Goal: Contribute content: Add original content to the website for others to see

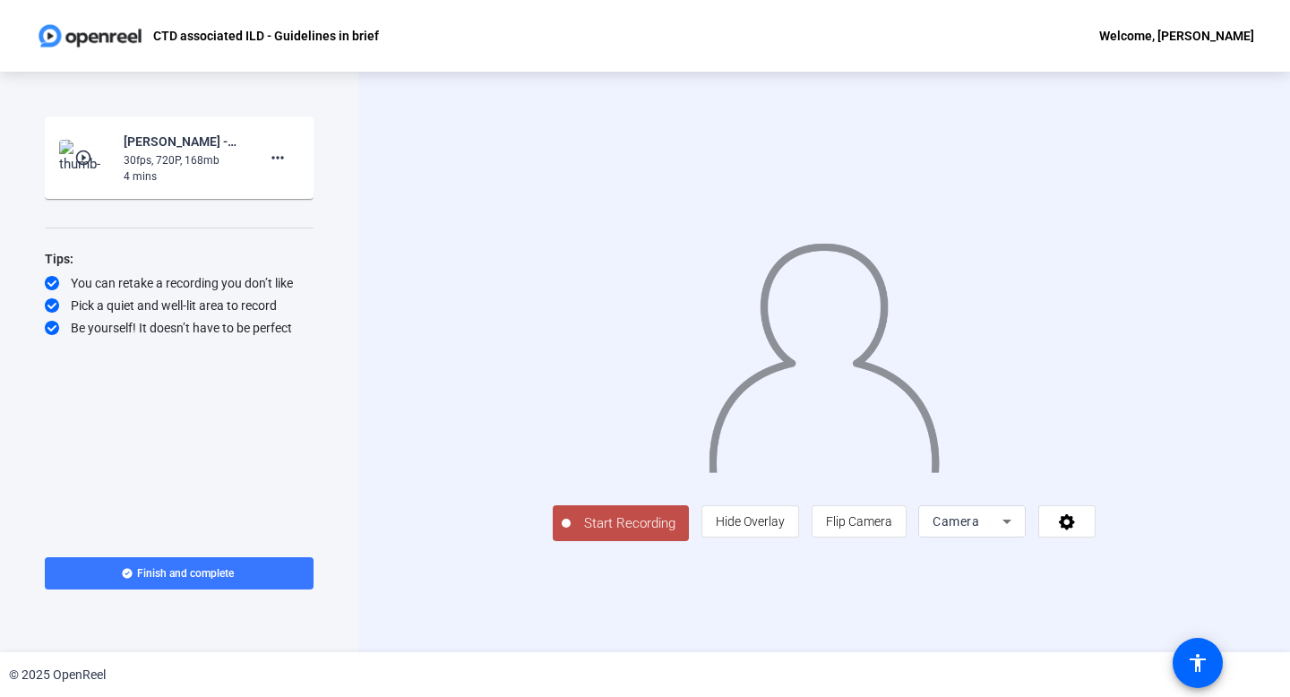
click at [571, 534] on span "Start Recording" at bounding box center [630, 523] width 118 height 21
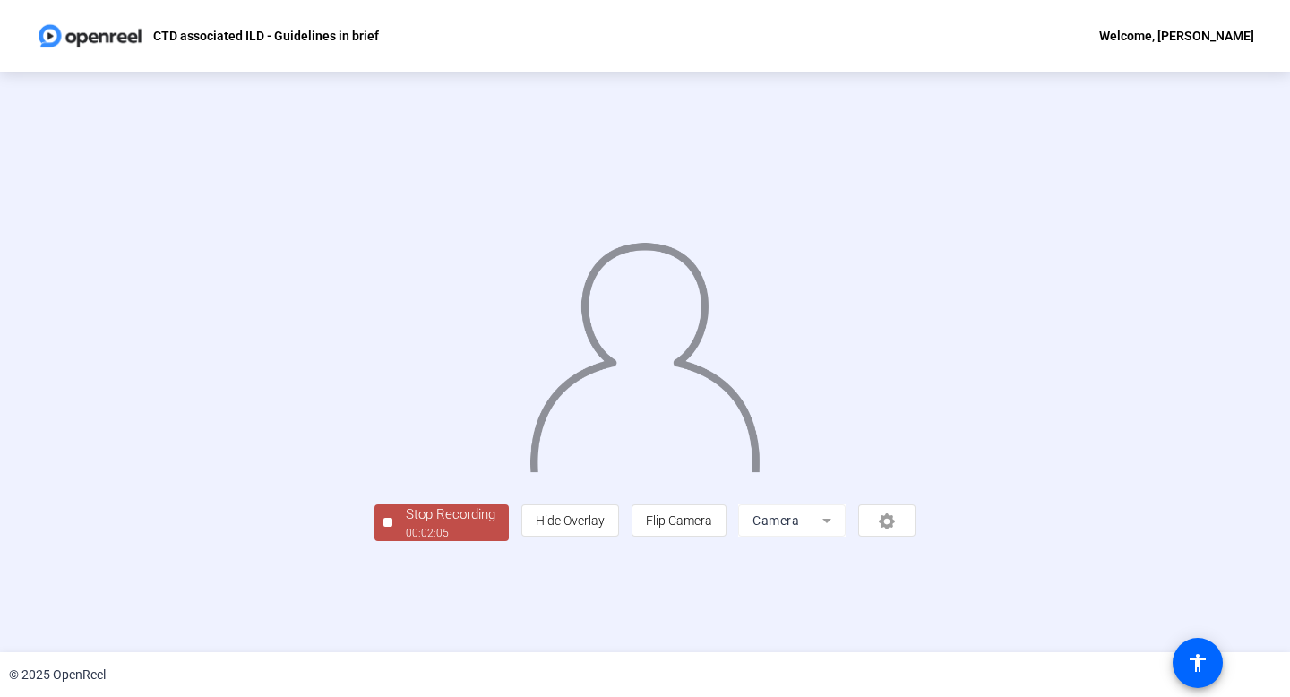
scroll to position [32, 0]
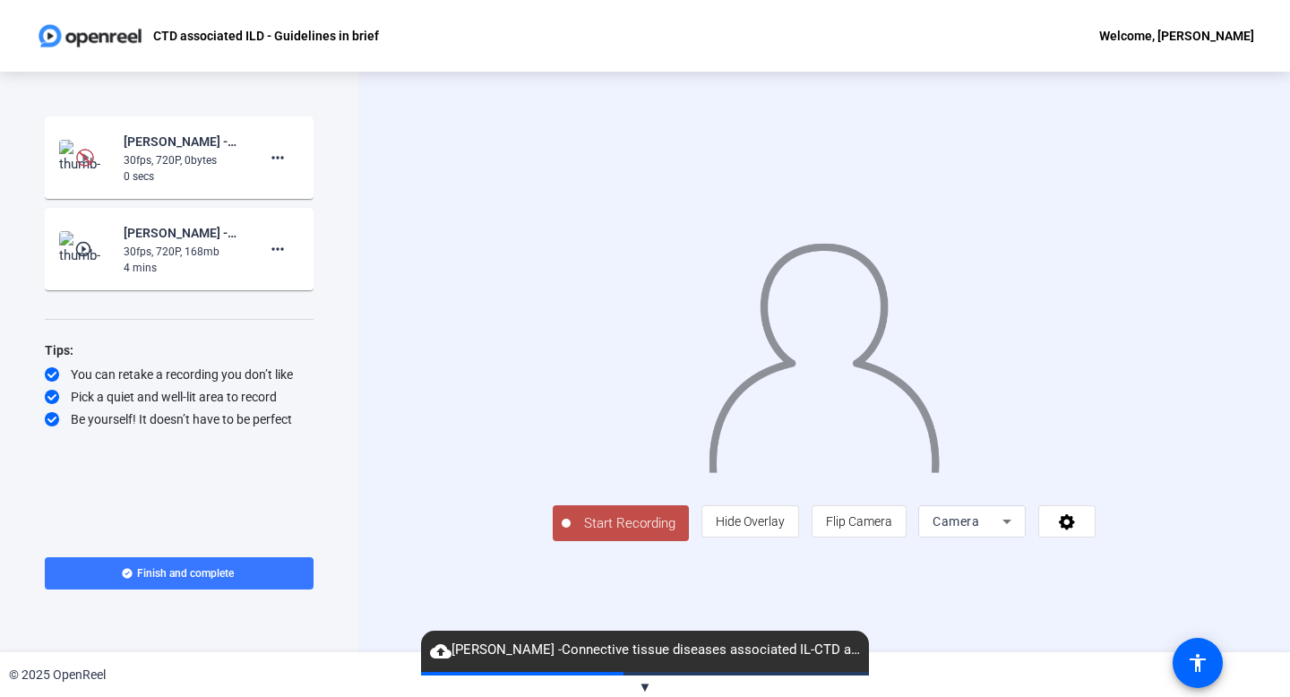
click at [571, 534] on span "Start Recording" at bounding box center [630, 523] width 118 height 21
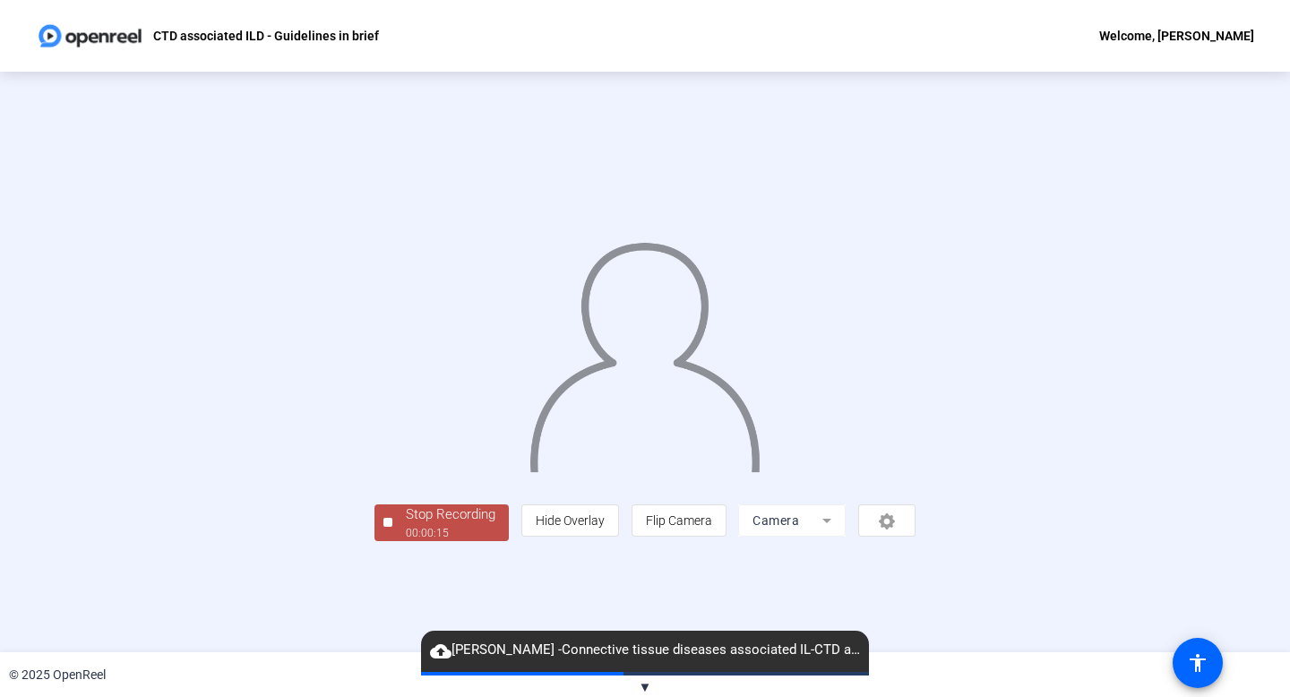
scroll to position [32, 0]
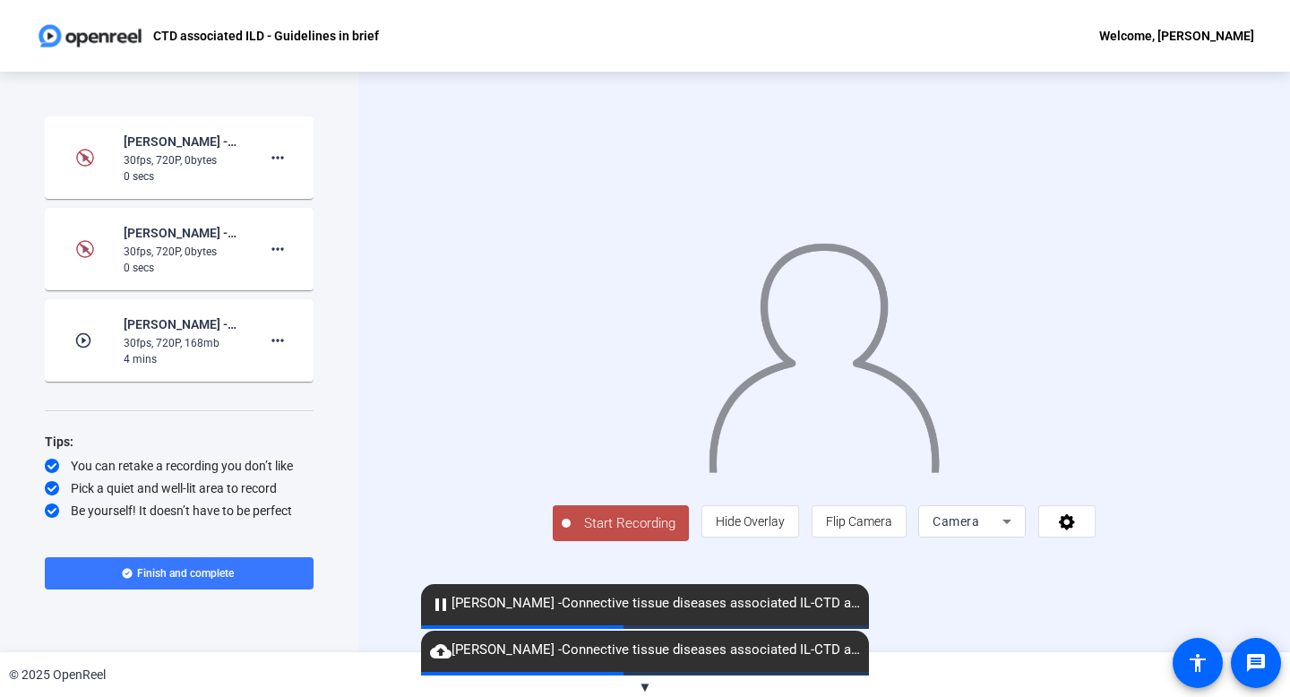
click at [947, 650] on div "Start Recording person Hide Overlay flip Flip Camera Camera" at bounding box center [824, 362] width 932 height 581
click at [717, 473] on img at bounding box center [824, 350] width 235 height 245
click at [467, 602] on span "pause Prof Katerina Antoniou -Connective tissue diseases associated IL-CTD asso…" at bounding box center [645, 604] width 448 height 22
click at [466, 585] on div "pause Prof Katerina Antoniou -Connective tissue diseases associated IL-CTD asso…" at bounding box center [645, 604] width 448 height 41
click at [441, 601] on mat-icon "pause" at bounding box center [441, 605] width 22 height 22
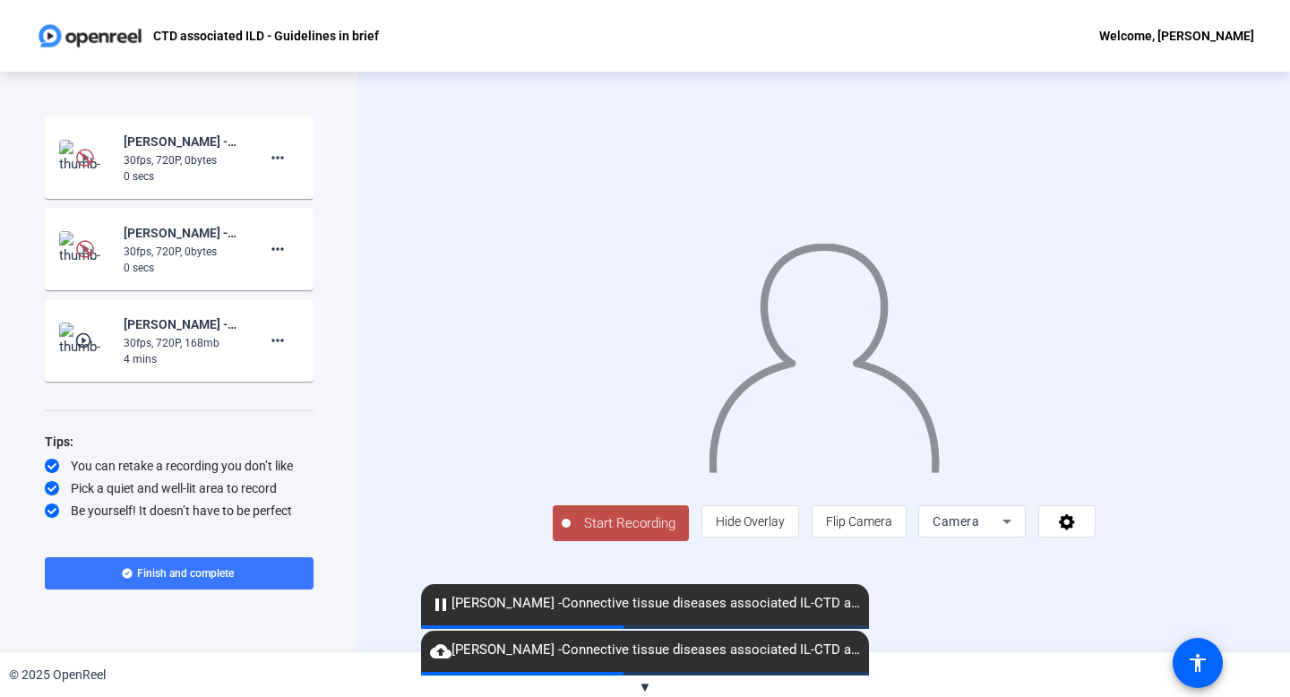
click at [446, 649] on mat-icon "cloud_upload" at bounding box center [441, 652] width 22 height 22
click at [584, 655] on span "cloud_upload Prof Katerina Antoniou -Connective tissue diseases associated IL-C…" at bounding box center [645, 651] width 448 height 22
click at [643, 683] on span "▼" at bounding box center [645, 687] width 13 height 16
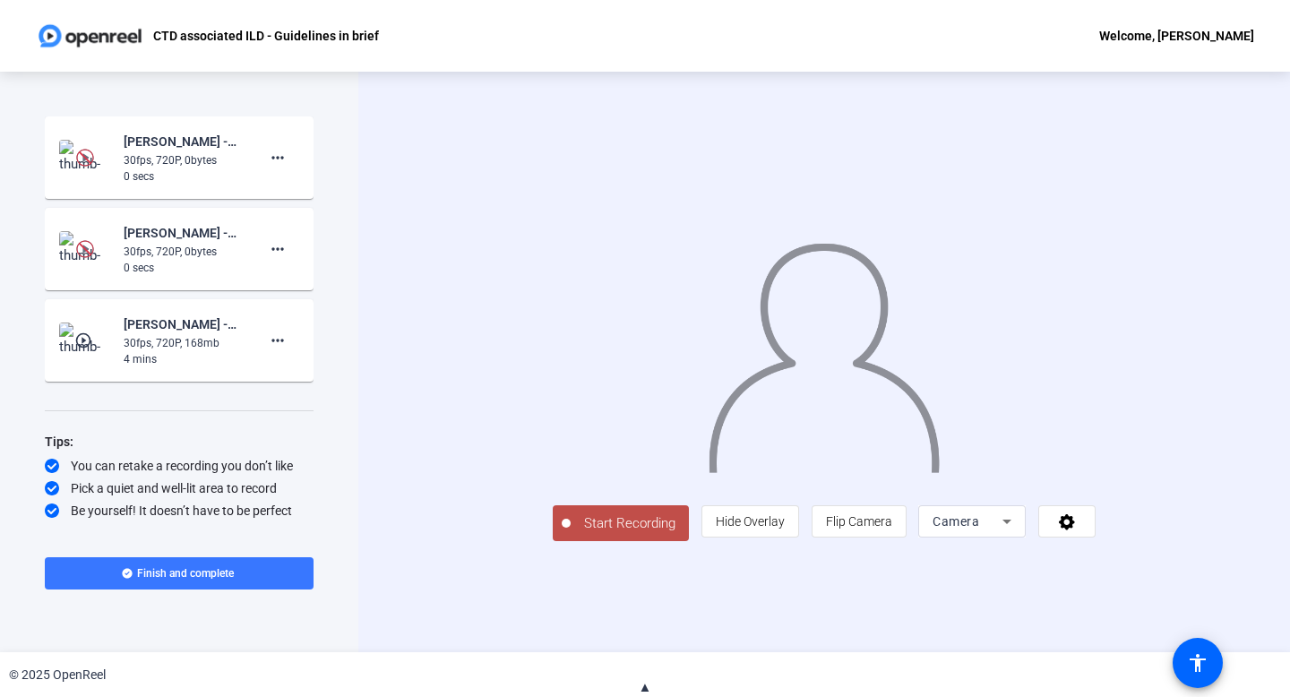
click at [571, 534] on span "Start Recording" at bounding box center [630, 523] width 118 height 21
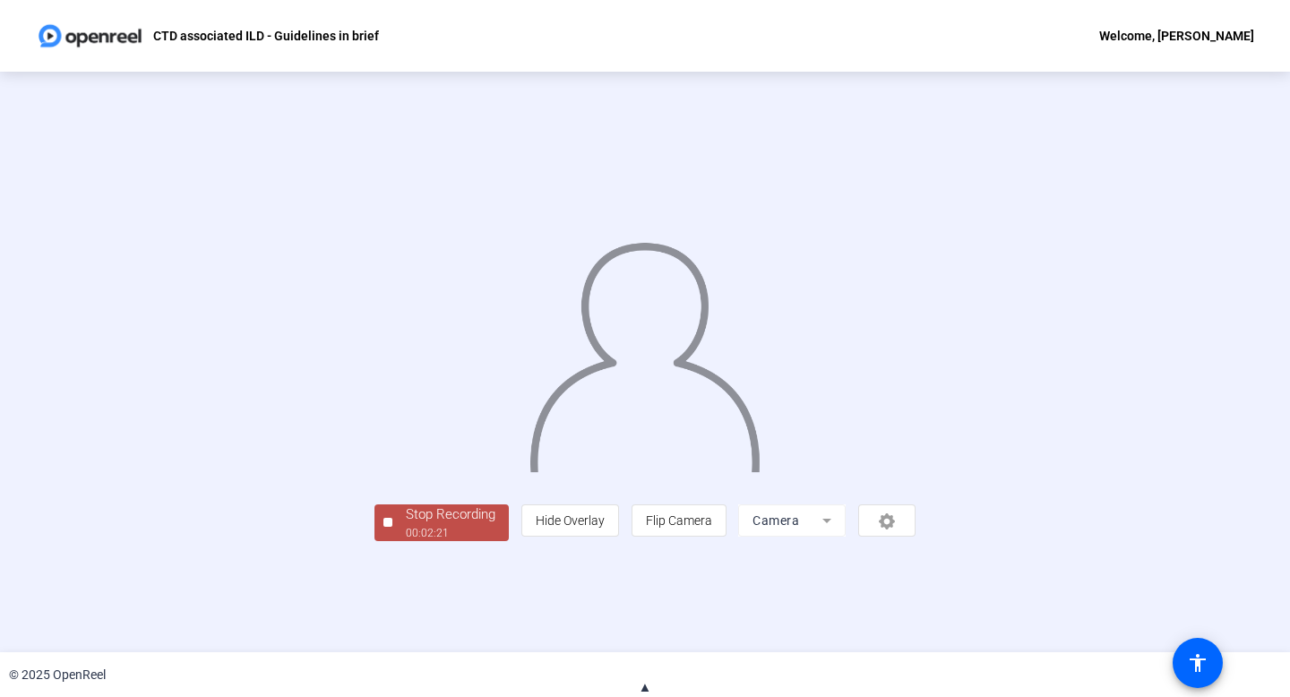
click at [406, 525] on div "Stop Recording" at bounding box center [451, 514] width 90 height 21
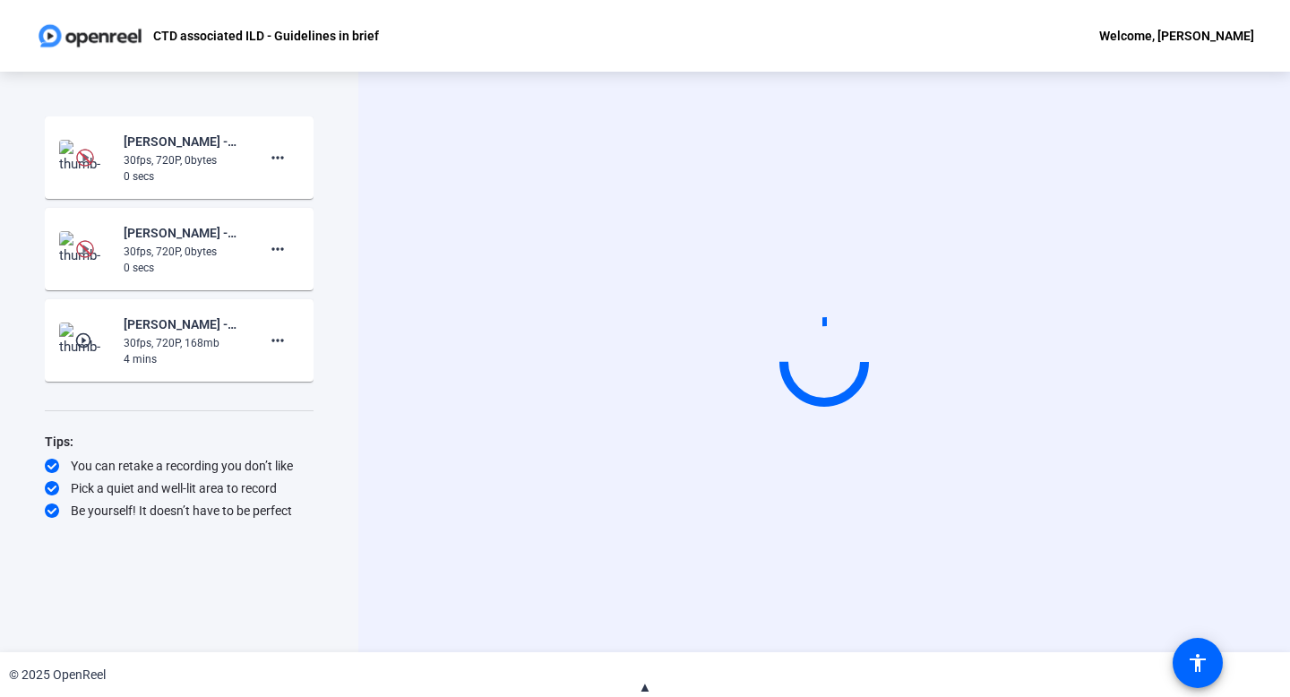
click at [616, 47] on div "CTD associated ILD - Guidelines in brief Welcome, Prof Katerina Antoniou" at bounding box center [645, 36] width 1290 height 72
